Goal: Transaction & Acquisition: Purchase product/service

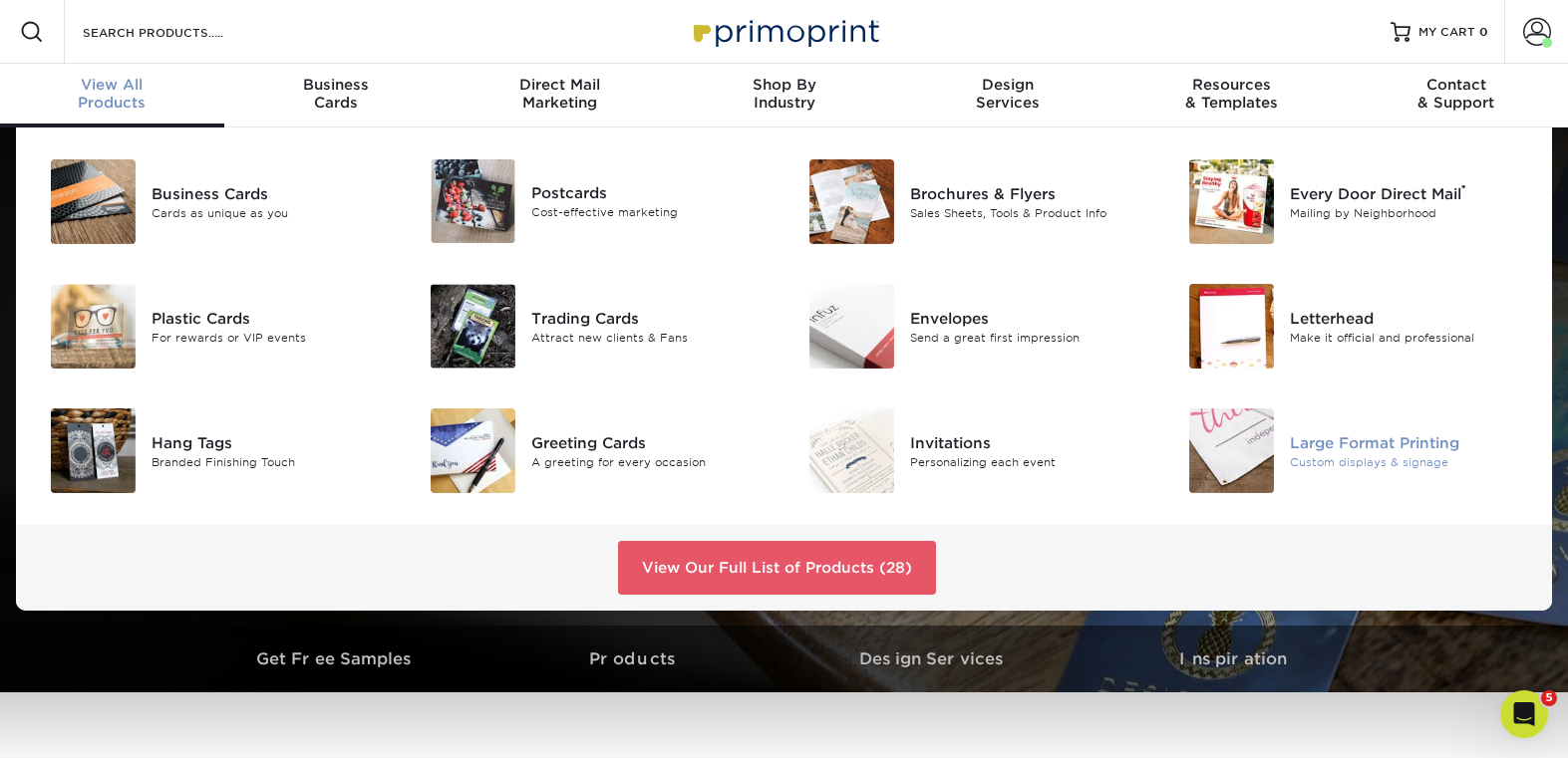
click at [1411, 457] on div "Custom displays & signage" at bounding box center [1408, 461] width 239 height 17
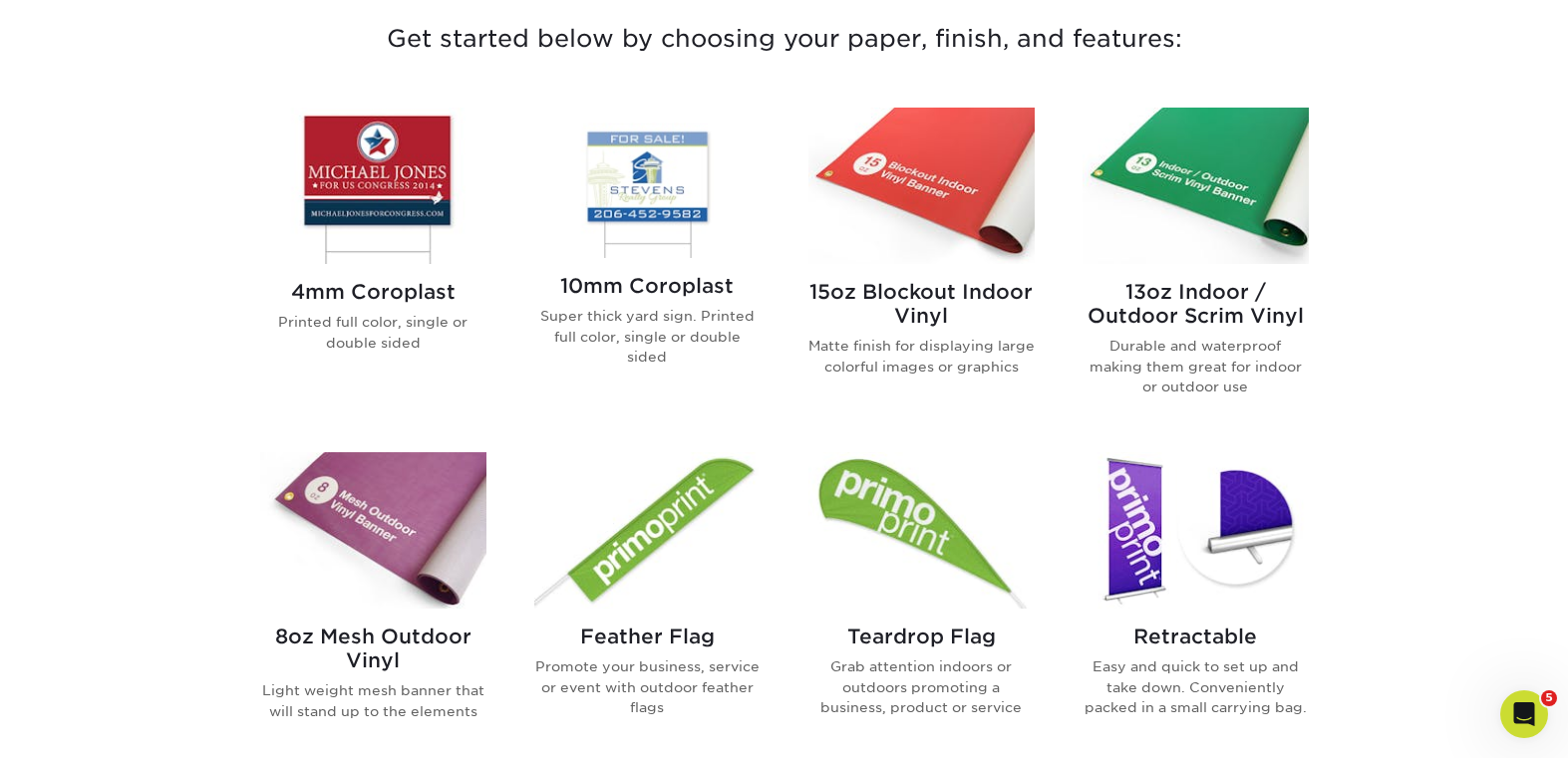
scroll to position [731, 0]
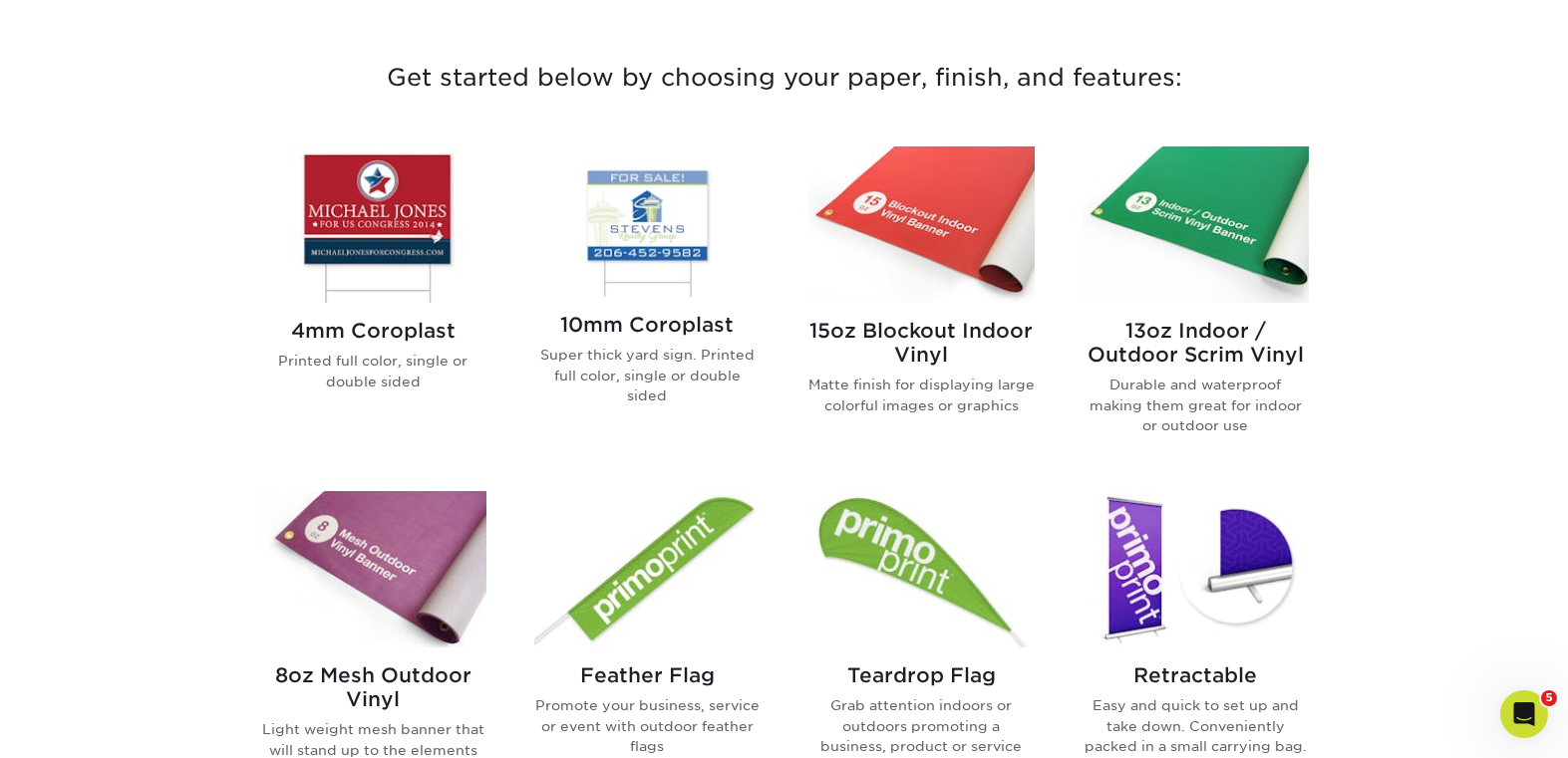
click at [1250, 193] on img at bounding box center [1195, 225] width 227 height 157
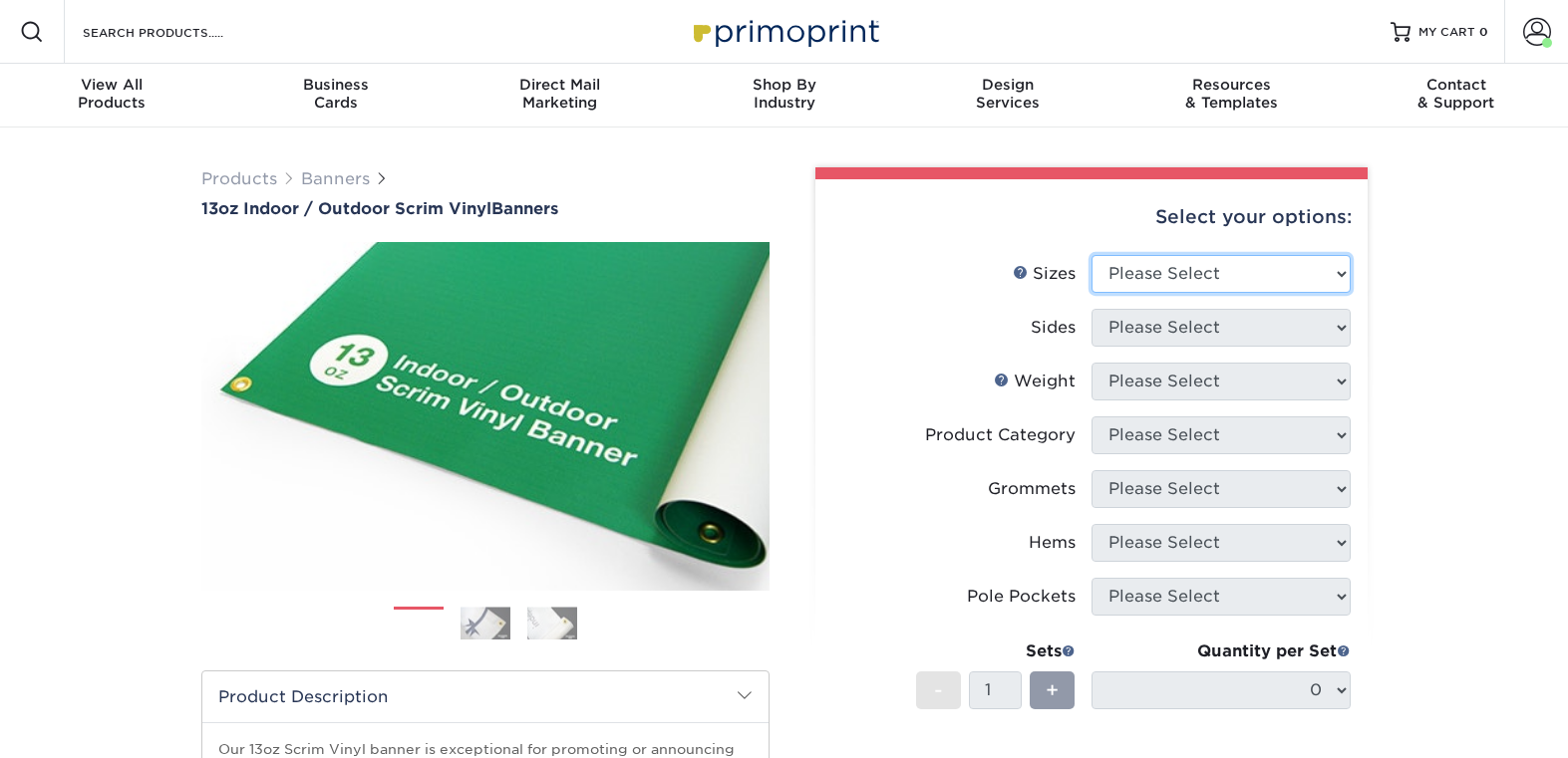
click at [1253, 280] on select "Please Select 24" x 36" 24" x 48" 36" x 48" 36" x 60" 36" x 72" 36" x 96" 36" x…" at bounding box center [1220, 274] width 259 height 38
drag, startPoint x: 1414, startPoint y: 307, endPoint x: 1397, endPoint y: 308, distance: 17.0
click at [1414, 307] on div "Products Banners 13oz Indoor / Outdoor Scrim Vinyl Banners Previous Next" at bounding box center [784, 675] width 1568 height 1096
click at [1201, 271] on select "Please Select 24" x 36" 24" x 48" 36" x 48" 36" x 60" 36" x 72" 36" x 96" 36" x…" at bounding box center [1220, 274] width 259 height 38
